Goal: Information Seeking & Learning: Learn about a topic

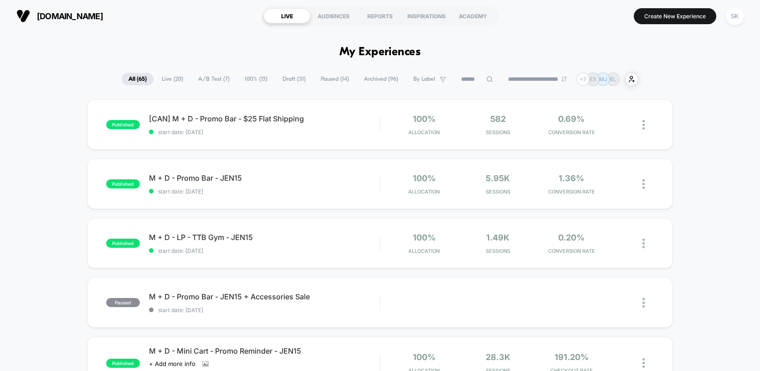
click at [198, 81] on span "A/B Test ( 7 )" at bounding box center [213, 79] width 45 height 12
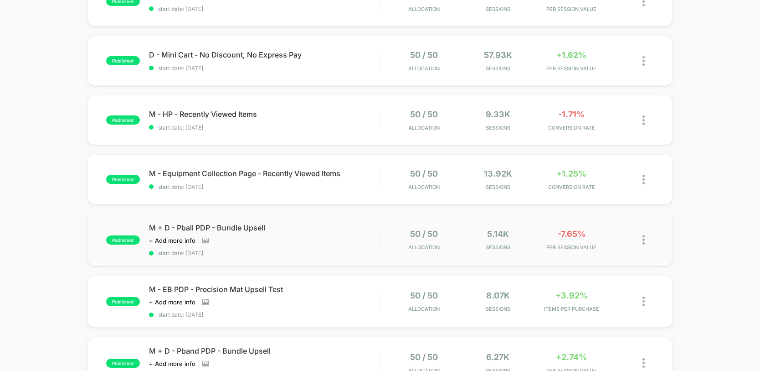
scroll to position [124, 0]
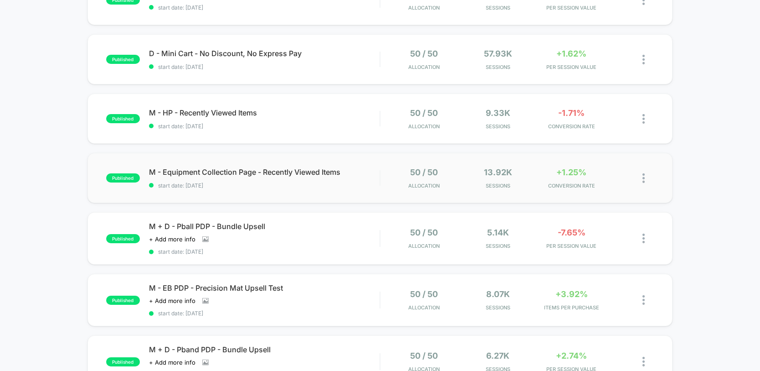
click at [367, 197] on div "published M - Equipment Collection Page - Recently Viewed Items start date: [DA…" at bounding box center [380, 178] width 585 height 50
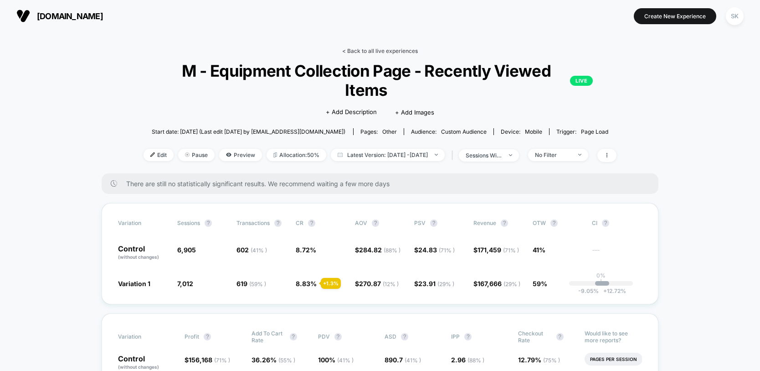
click at [355, 52] on link "< Back to all live experiences" at bounding box center [380, 50] width 76 height 7
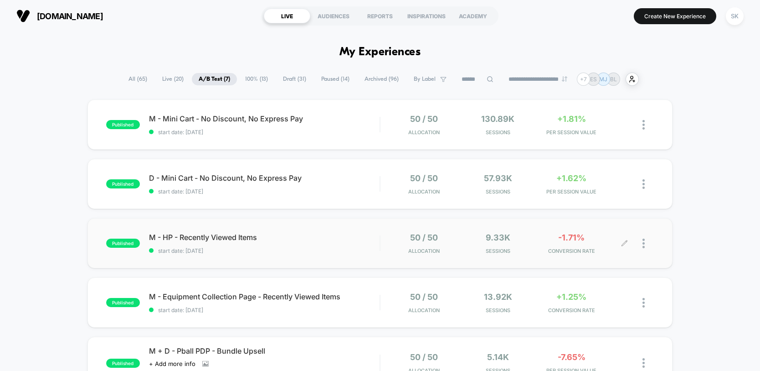
click at [531, 250] on span "Sessions" at bounding box center [498, 251] width 69 height 6
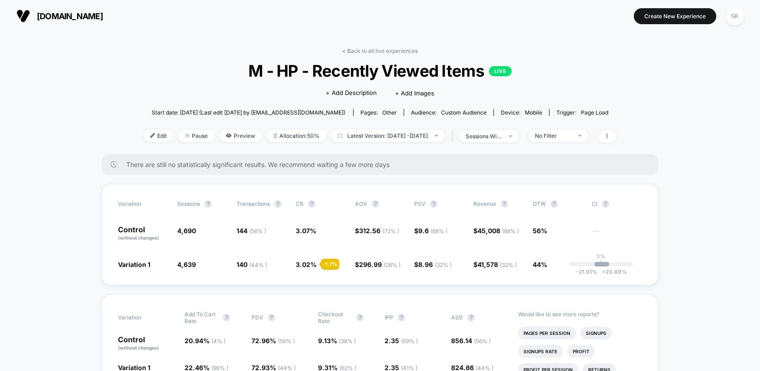
click at [401, 49] on link "< Back to all live experiences" at bounding box center [380, 50] width 76 height 7
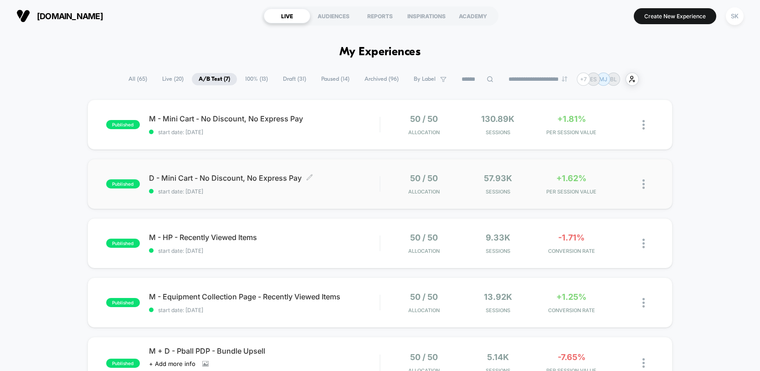
click at [356, 177] on span "D - Mini Cart - No Discount, No Express Pay Click to edit experience details" at bounding box center [264, 177] width 231 height 9
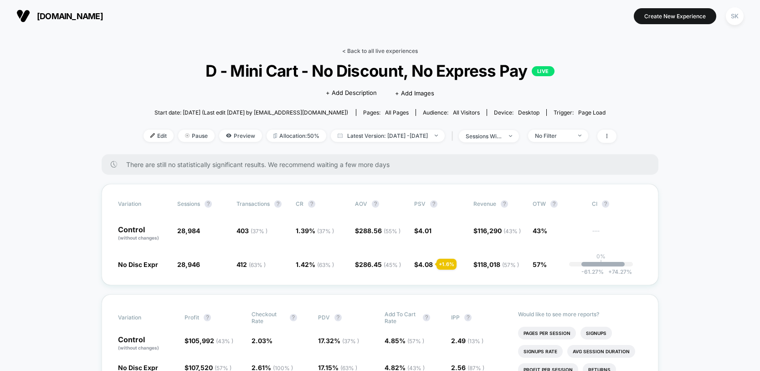
click at [404, 52] on link "< Back to all live experiences" at bounding box center [380, 50] width 76 height 7
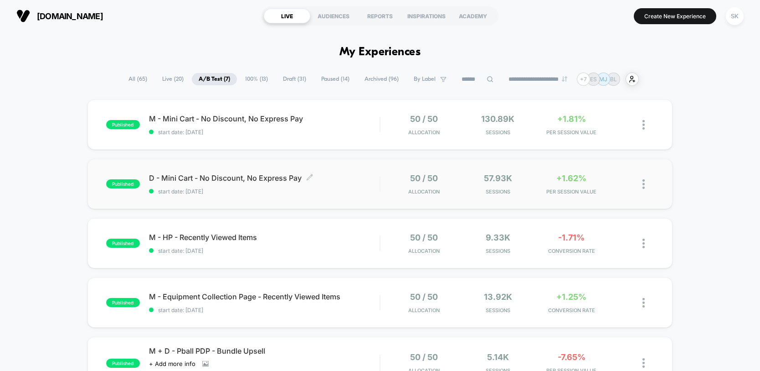
click at [349, 189] on span "start date: [DATE]" at bounding box center [264, 191] width 231 height 7
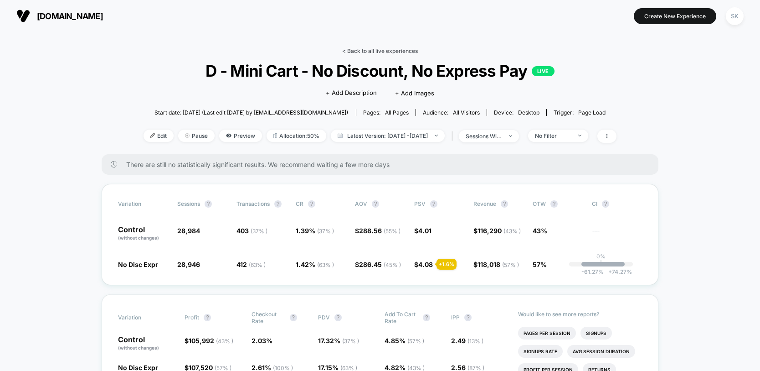
click at [372, 47] on link "< Back to all live experiences" at bounding box center [380, 50] width 76 height 7
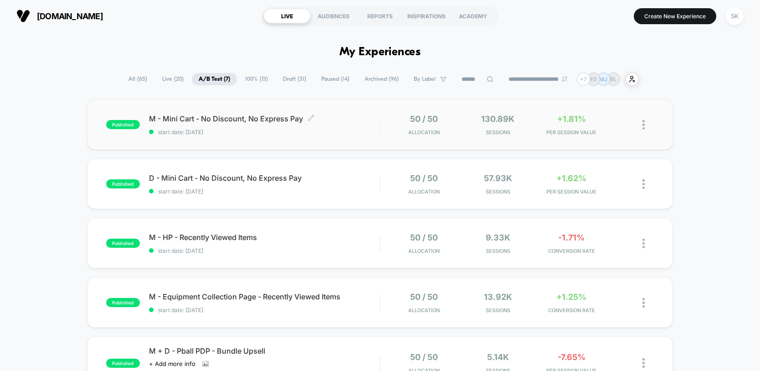
click at [319, 133] on span "start date: [DATE]" at bounding box center [264, 132] width 231 height 7
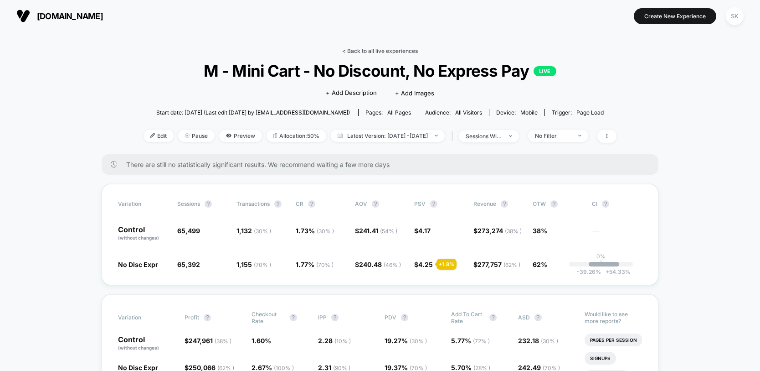
click at [396, 51] on link "< Back to all live experiences" at bounding box center [380, 50] width 76 height 7
